Goal: Find specific page/section: Find specific page/section

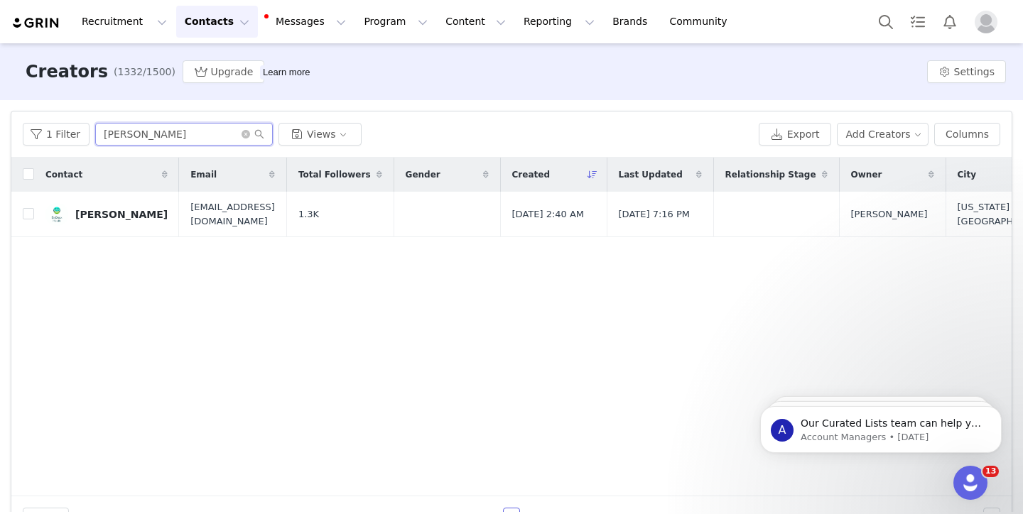
click at [160, 139] on input "[PERSON_NAME]" at bounding box center [184, 134] width 178 height 23
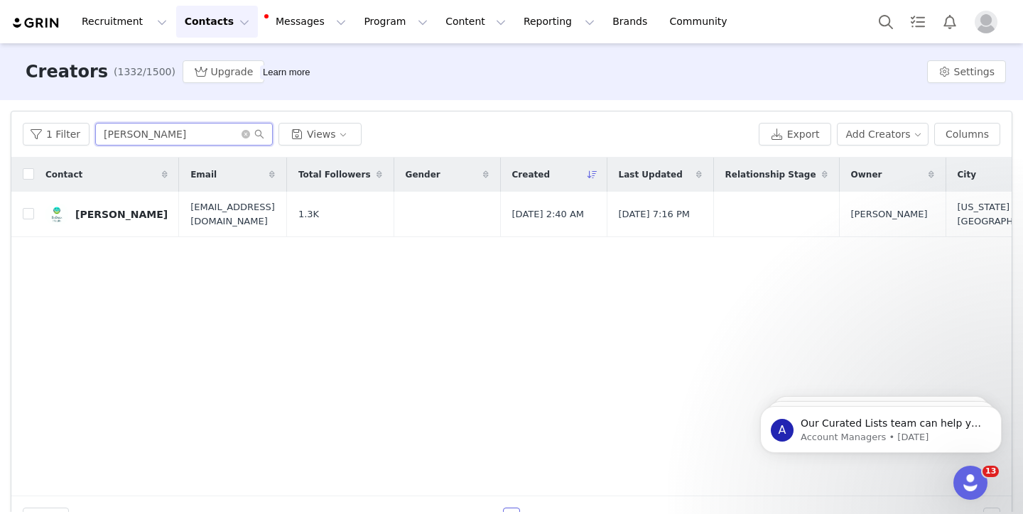
paste input "[PERSON_NAME]"
click at [181, 129] on input "[PERSON_NAME]" at bounding box center [184, 134] width 178 height 23
paste input "[PERSON_NAME]"
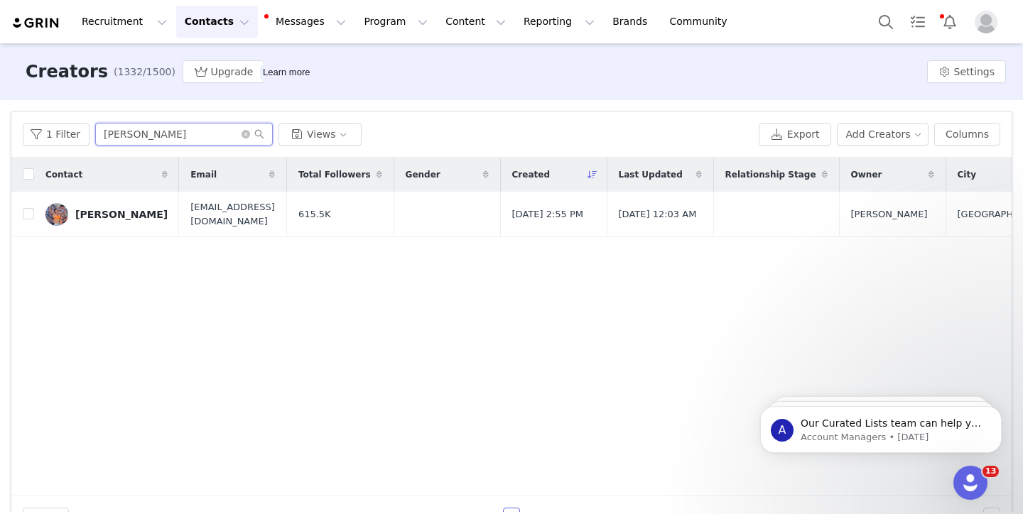
type input "[PERSON_NAME]"
click at [121, 210] on div "[PERSON_NAME]" at bounding box center [121, 214] width 92 height 11
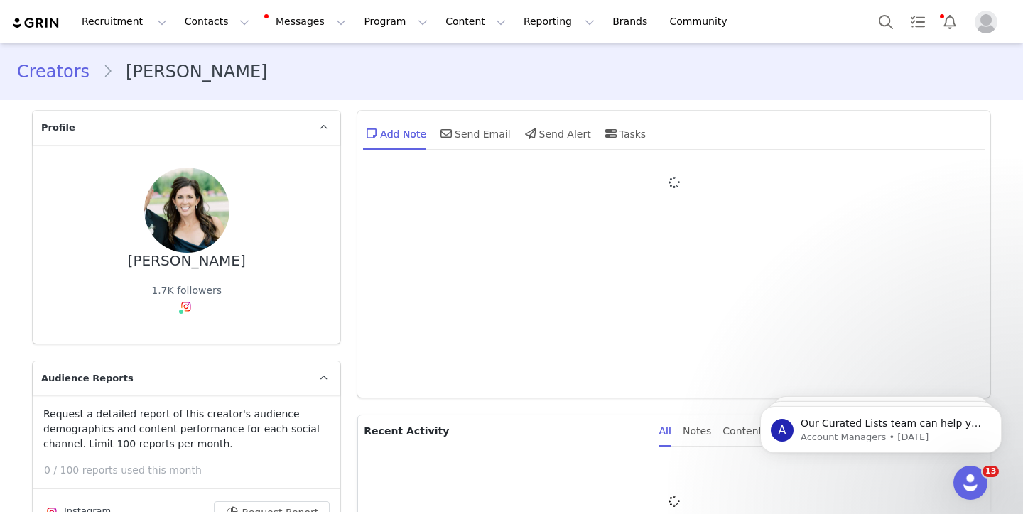
type input "+1 ([GEOGRAPHIC_DATA])"
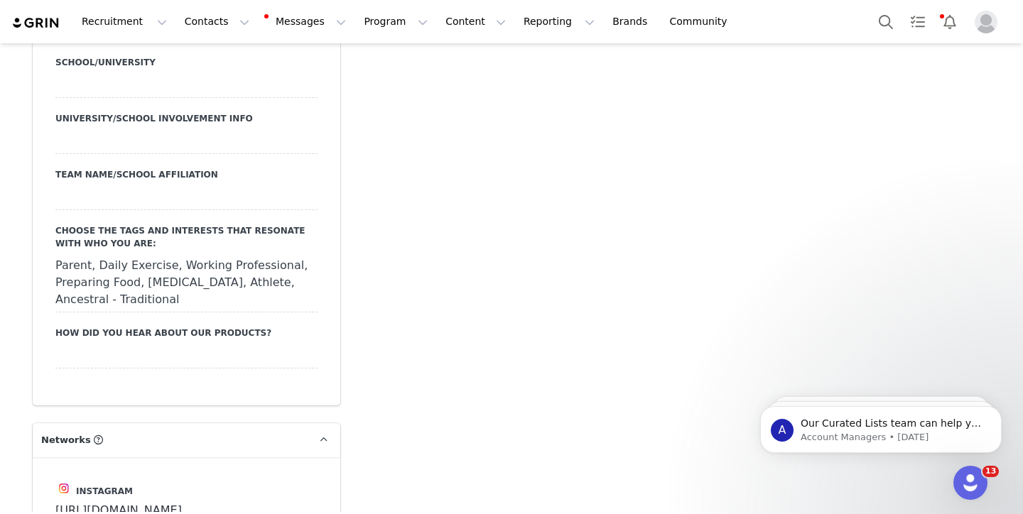
scroll to position [2915, 0]
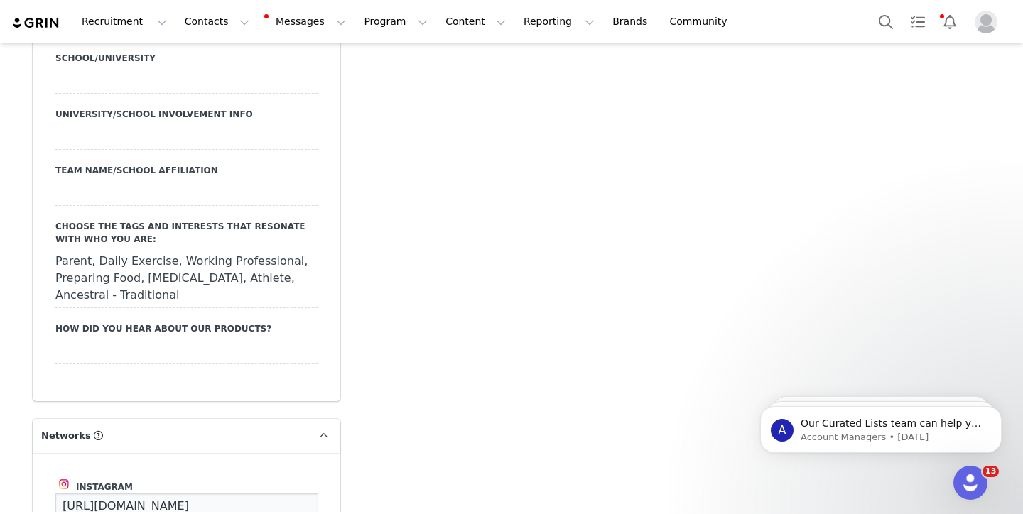
click at [209, 494] on input "[URL][DOMAIN_NAME]" at bounding box center [186, 507] width 263 height 26
click at [121, 494] on input "[URL][DOMAIN_NAME]" at bounding box center [186, 507] width 263 height 26
